Goal: Check status: Check status

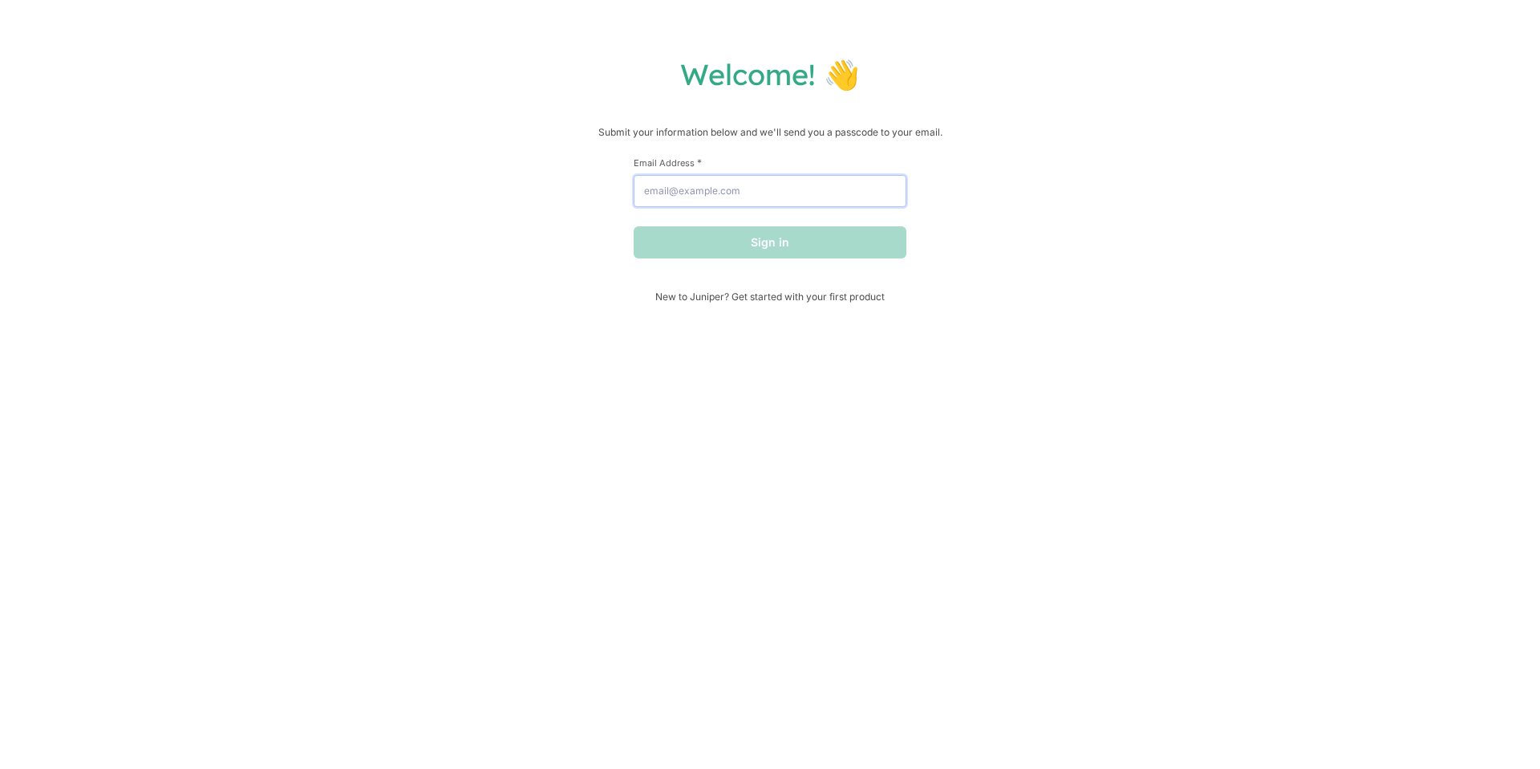
click at [650, 194] on input "Email Address *" at bounding box center [770, 191] width 273 height 32
type input "[EMAIL_ADDRESS][DOMAIN_NAME]"
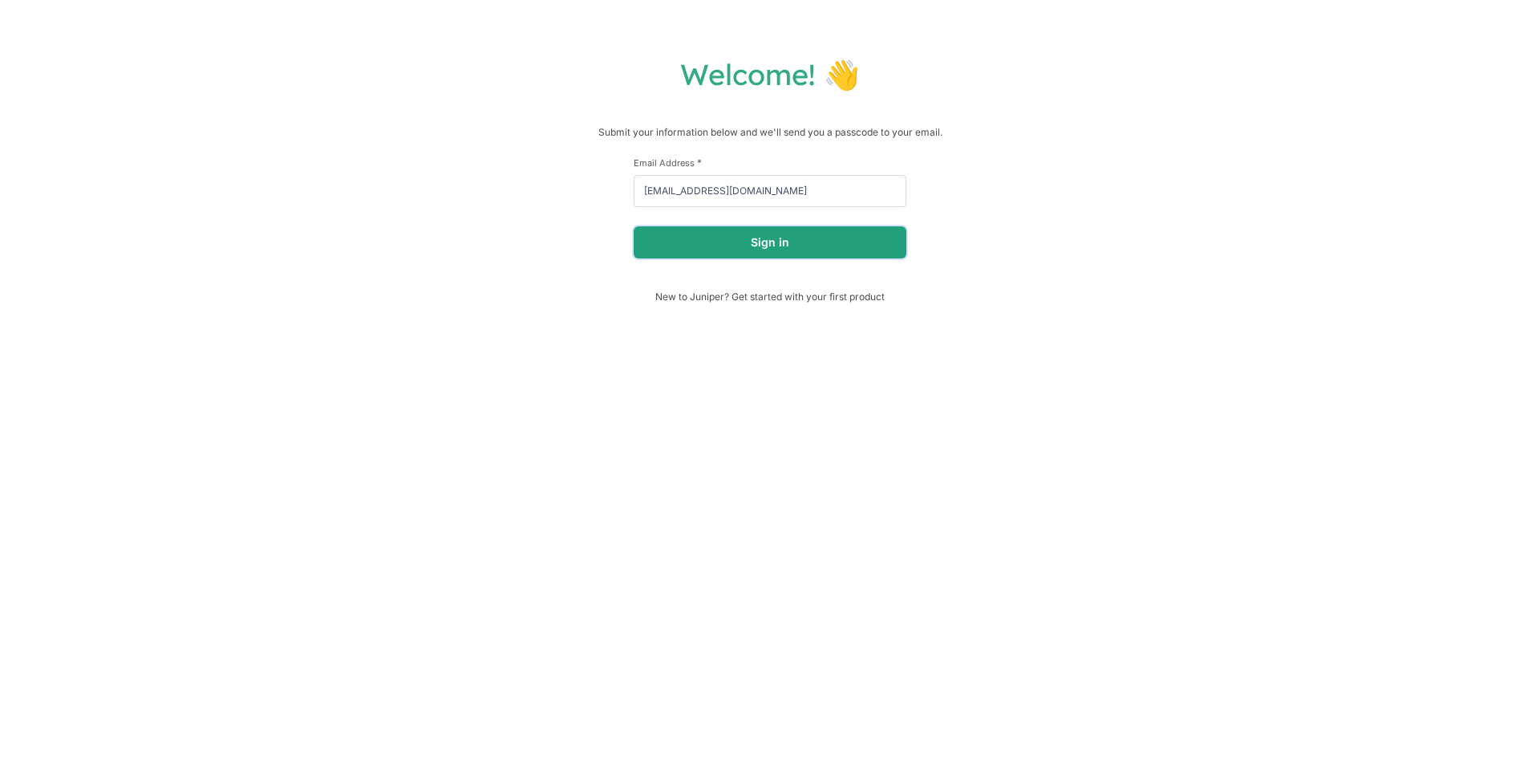
click at [722, 241] on button "Sign in" at bounding box center [770, 242] width 273 height 32
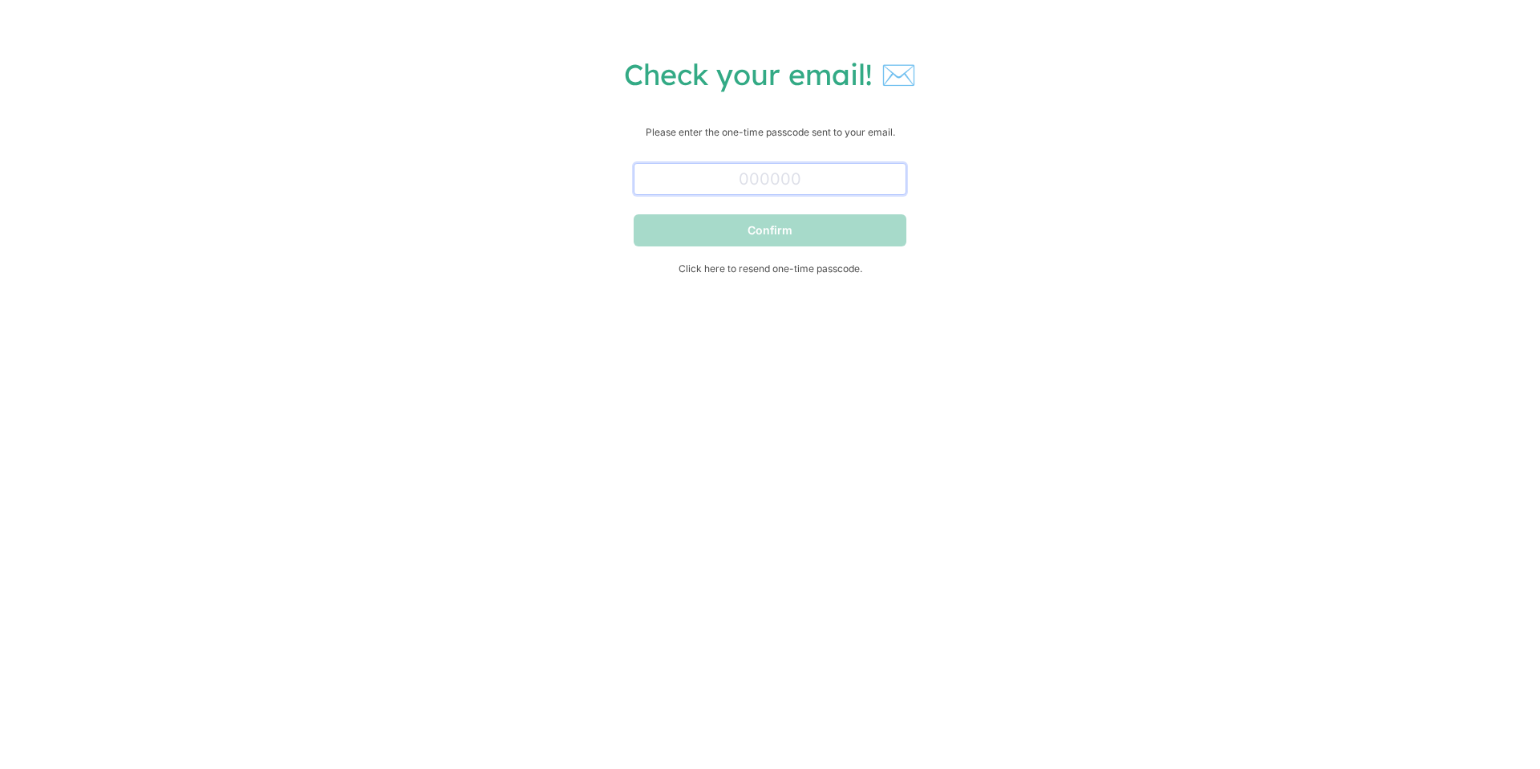
click at [774, 174] on input "text" at bounding box center [770, 179] width 273 height 32
paste input "130689"
type input "130689"
click at [783, 223] on button "Confirm" at bounding box center [770, 230] width 273 height 32
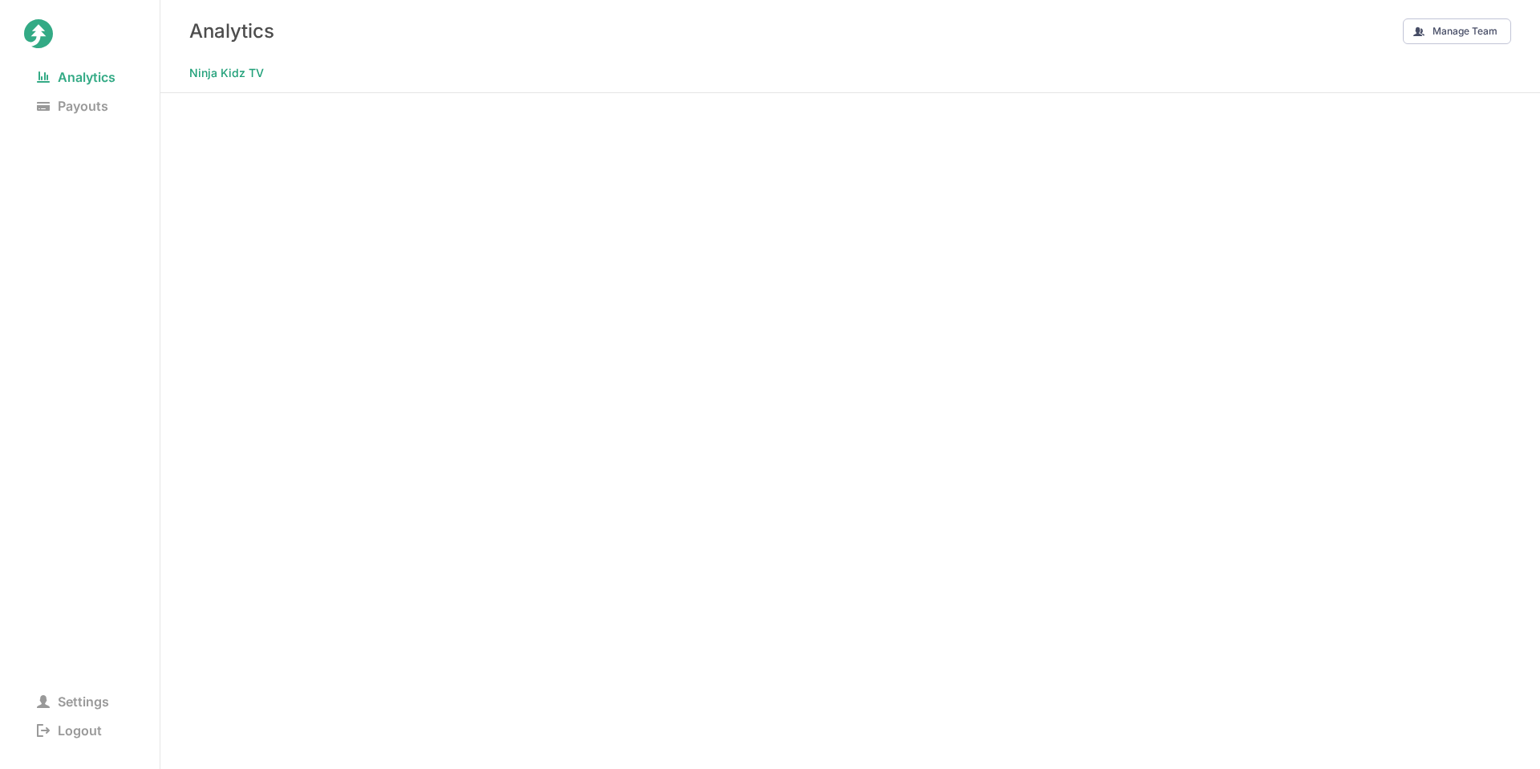
click at [53, 89] on nav "Analytics Payouts" at bounding box center [80, 233] width 112 height 341
click at [52, 100] on span "Payouts" at bounding box center [72, 106] width 97 height 22
drag, startPoint x: 69, startPoint y: 71, endPoint x: 62, endPoint y: 55, distance: 16.9
click at [69, 63] on nav "Analytics Payouts" at bounding box center [80, 233] width 112 height 341
click at [63, 67] on span "Analytics" at bounding box center [76, 77] width 104 height 22
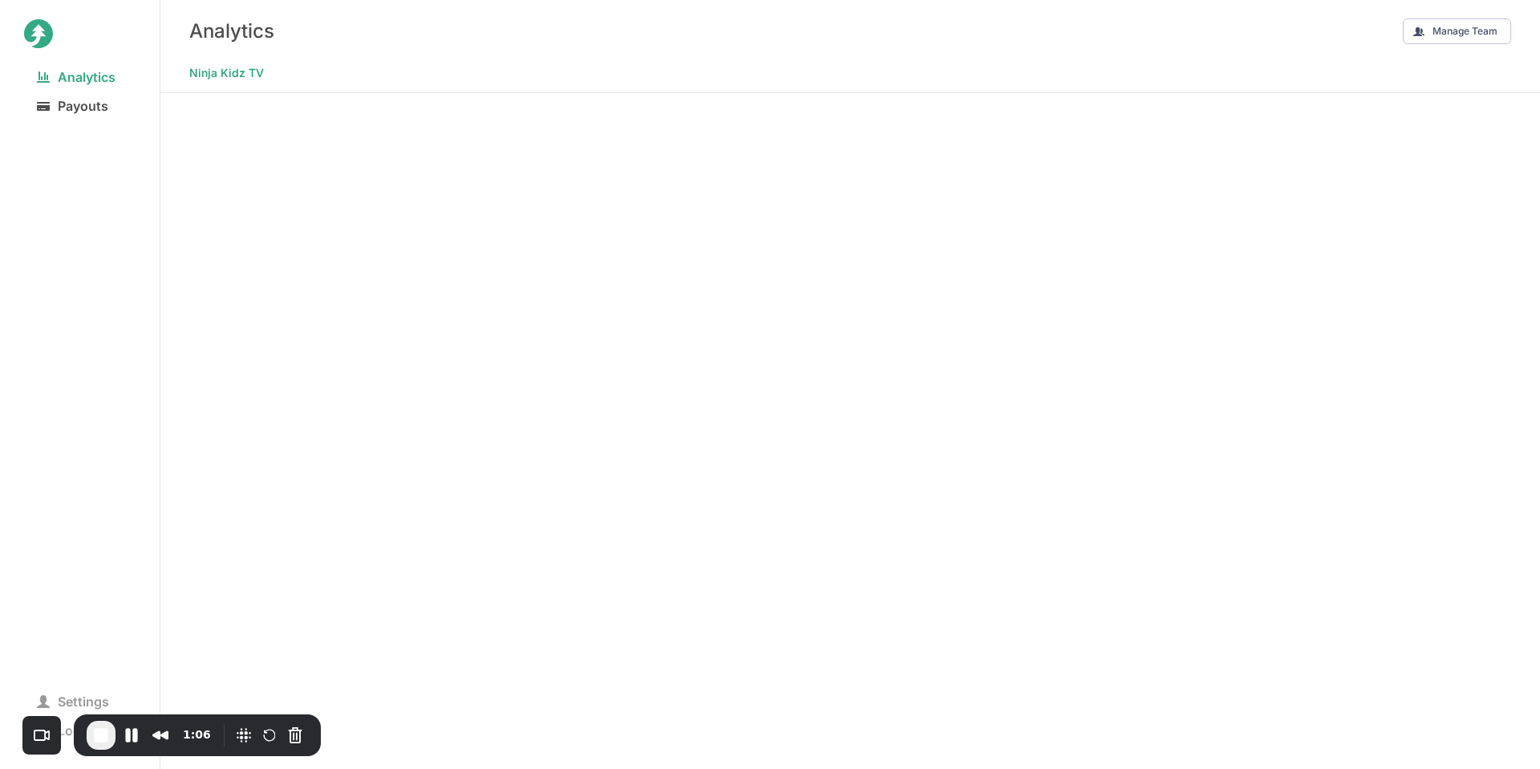
click at [88, 102] on span "Payouts" at bounding box center [72, 106] width 97 height 22
